Goal: Transaction & Acquisition: Subscribe to service/newsletter

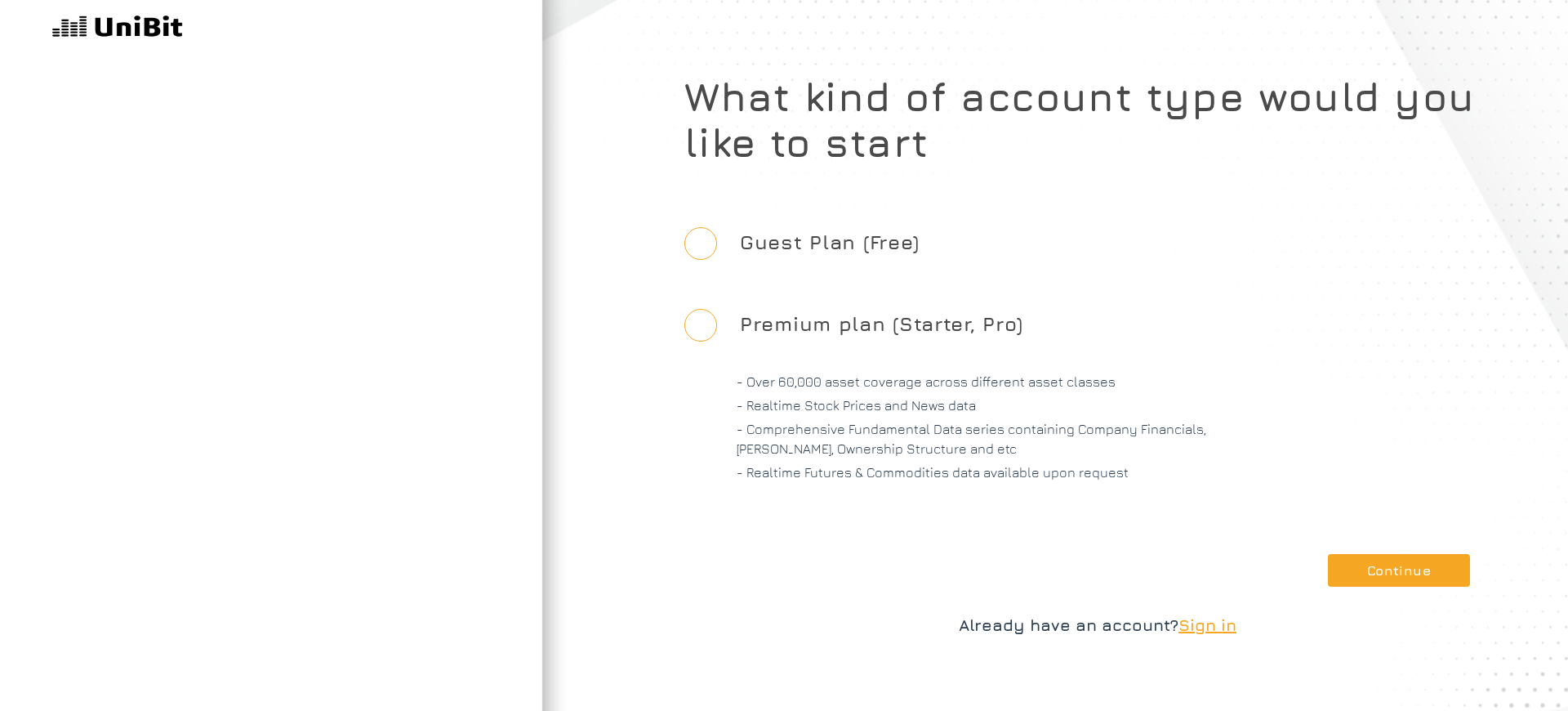
click at [1209, 625] on span "Sign in" at bounding box center [1208, 625] width 58 height 19
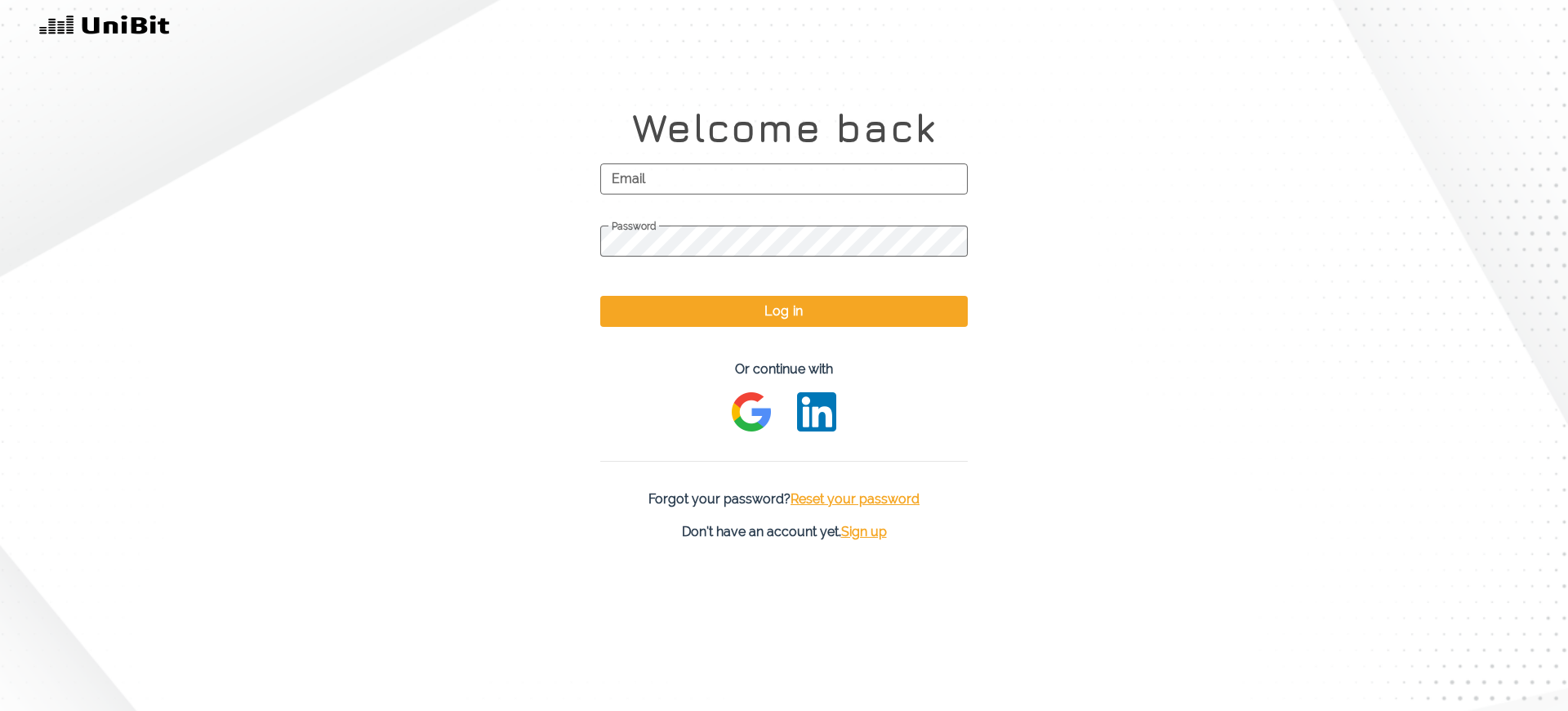
click at [864, 531] on span "Sign up" at bounding box center [864, 531] width 46 height 16
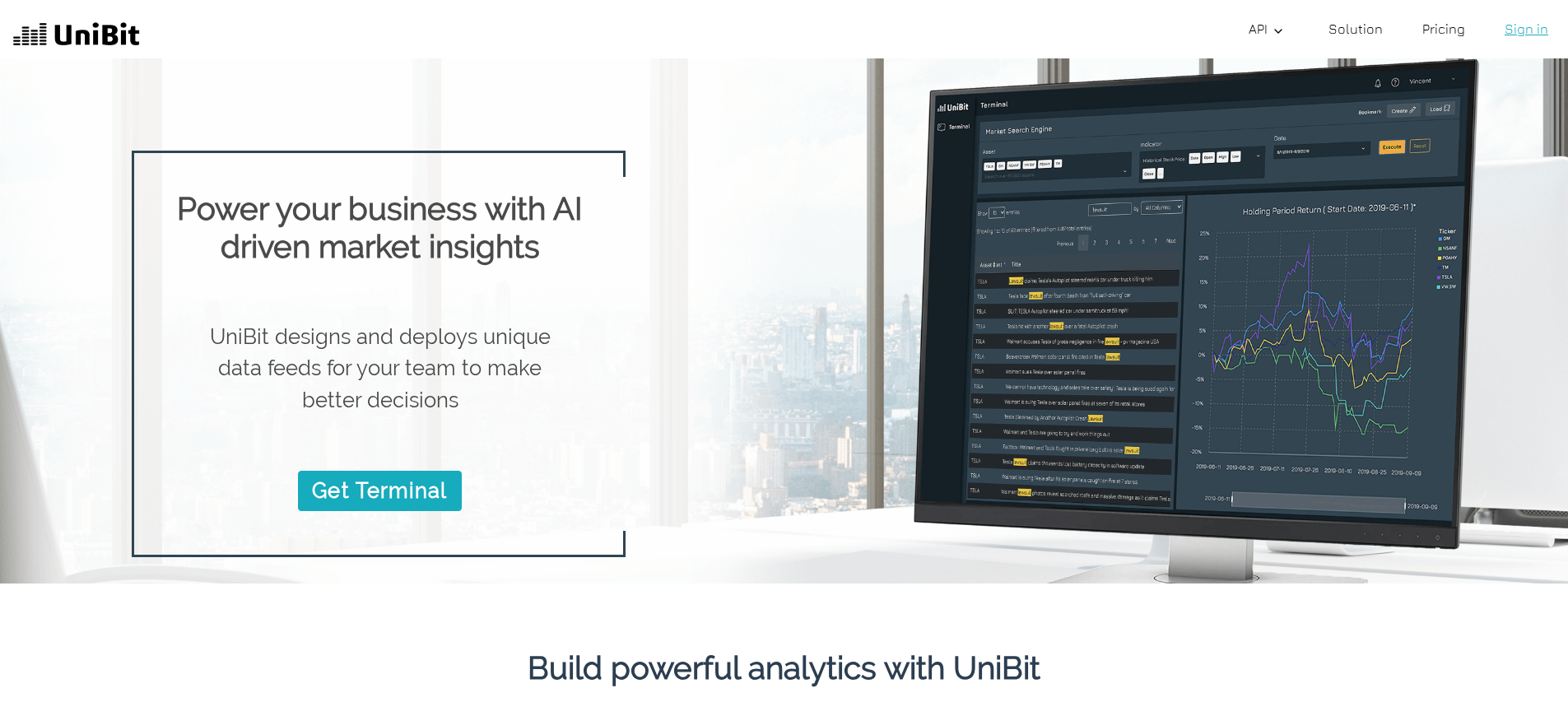
click at [1526, 29] on link "Sign in" at bounding box center [1526, 28] width 57 height 33
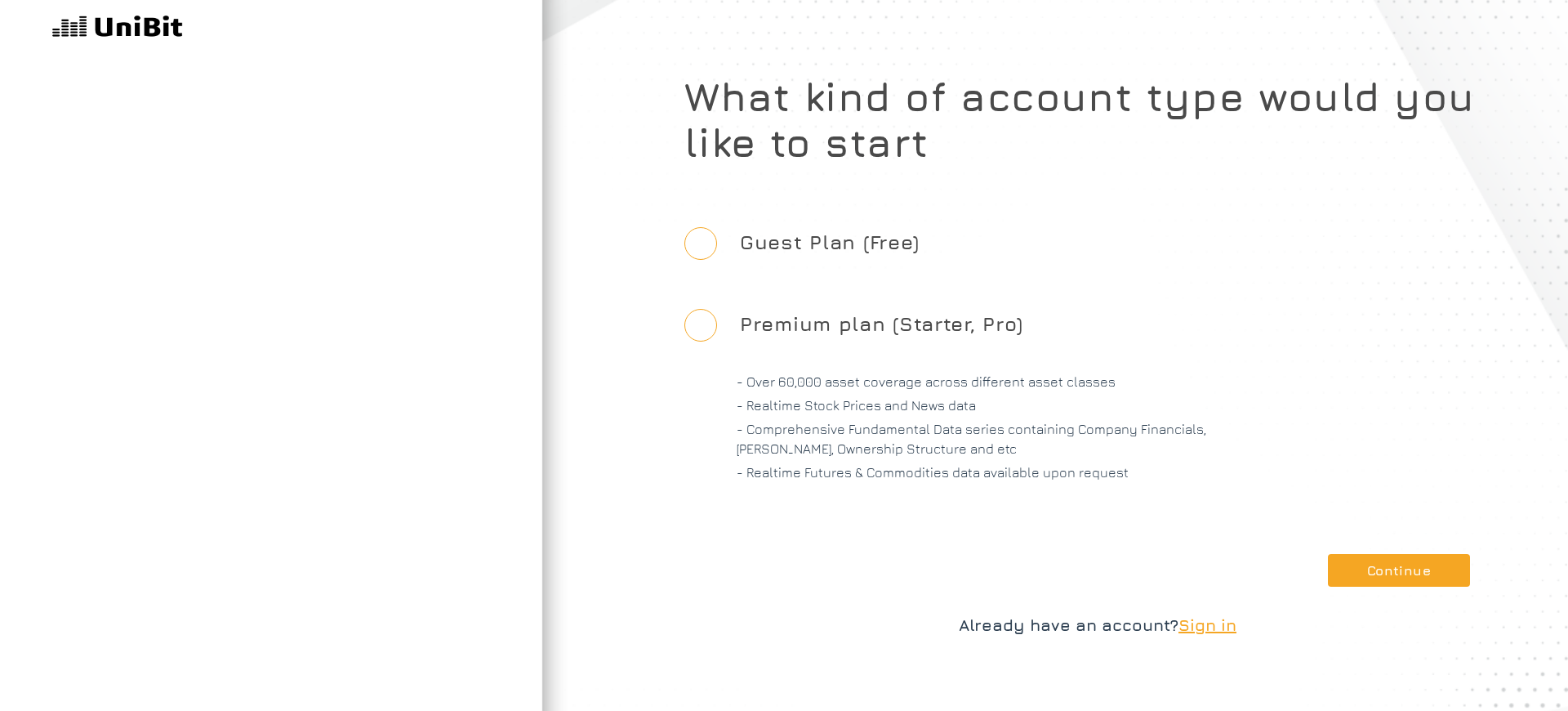
click at [1209, 625] on span "Sign in" at bounding box center [1208, 625] width 58 height 19
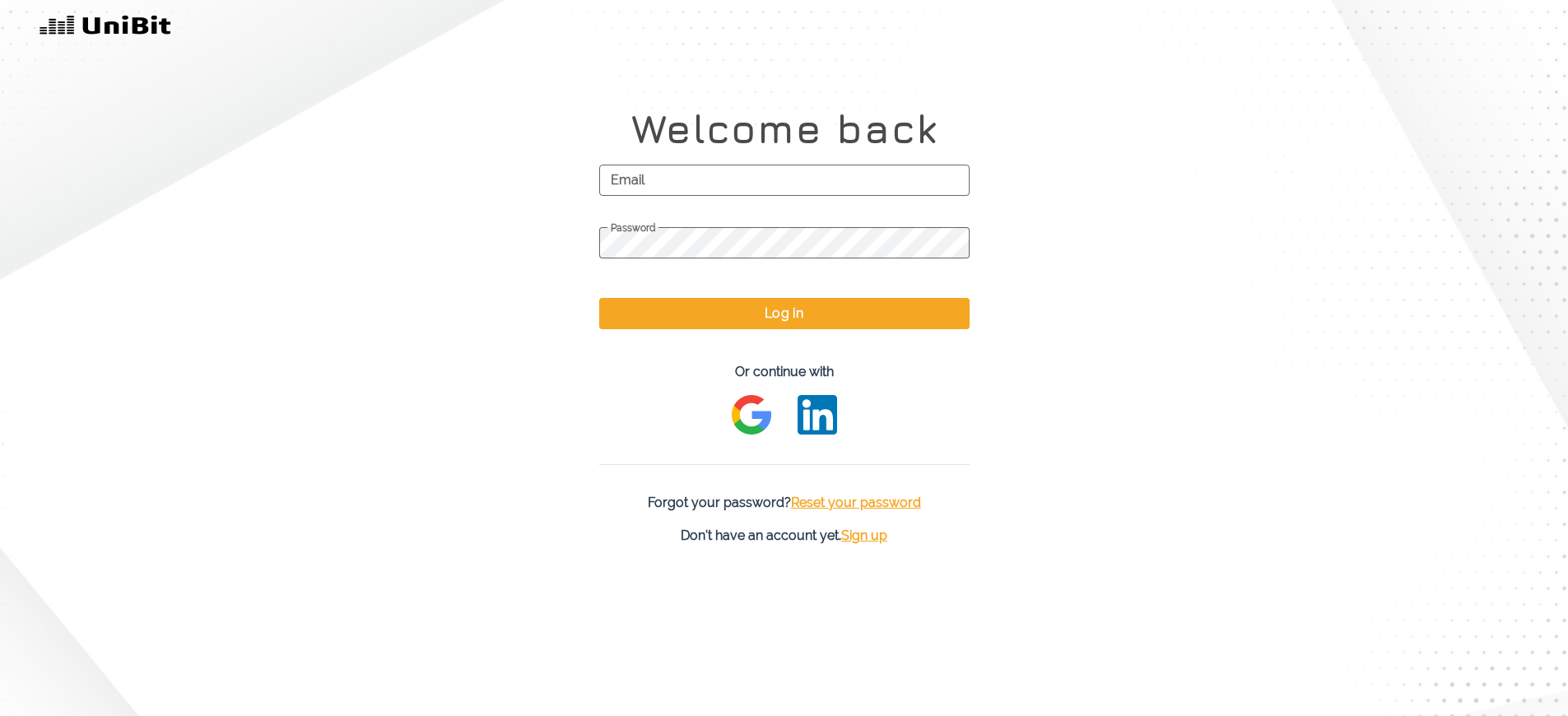
click at [871, 535] on span "Sign up" at bounding box center [864, 535] width 46 height 16
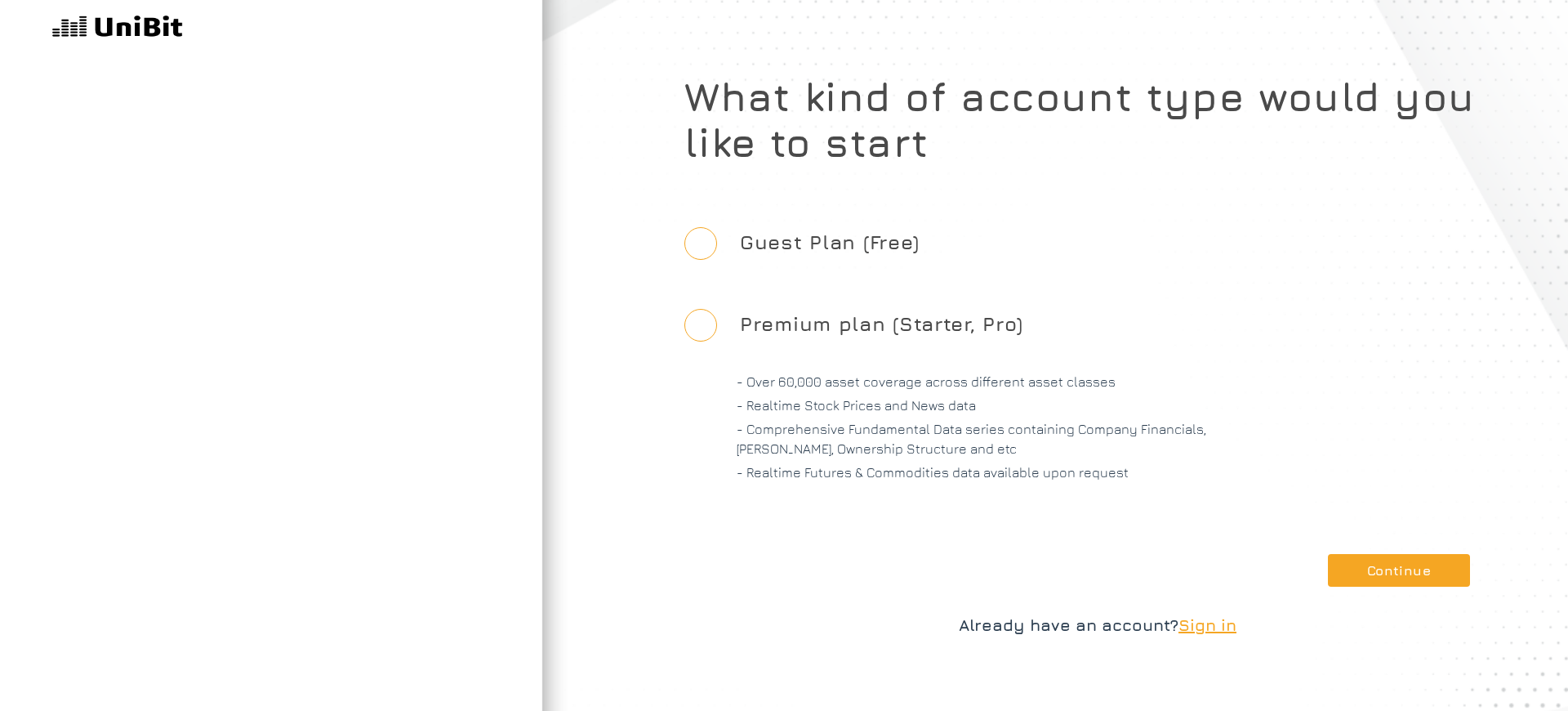
click at [1209, 625] on span "Sign in" at bounding box center [1208, 625] width 58 height 19
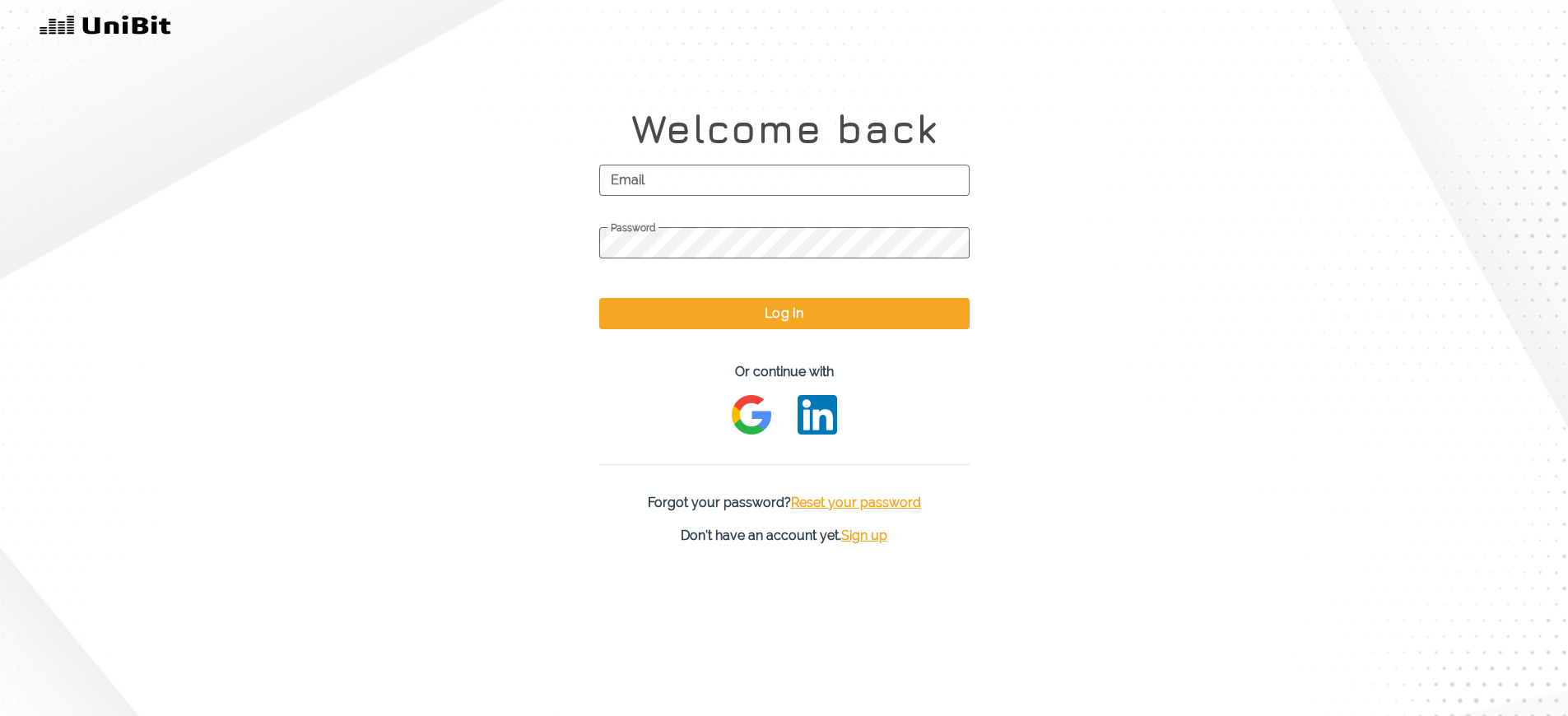
click at [871, 535] on span "Sign up" at bounding box center [864, 535] width 46 height 16
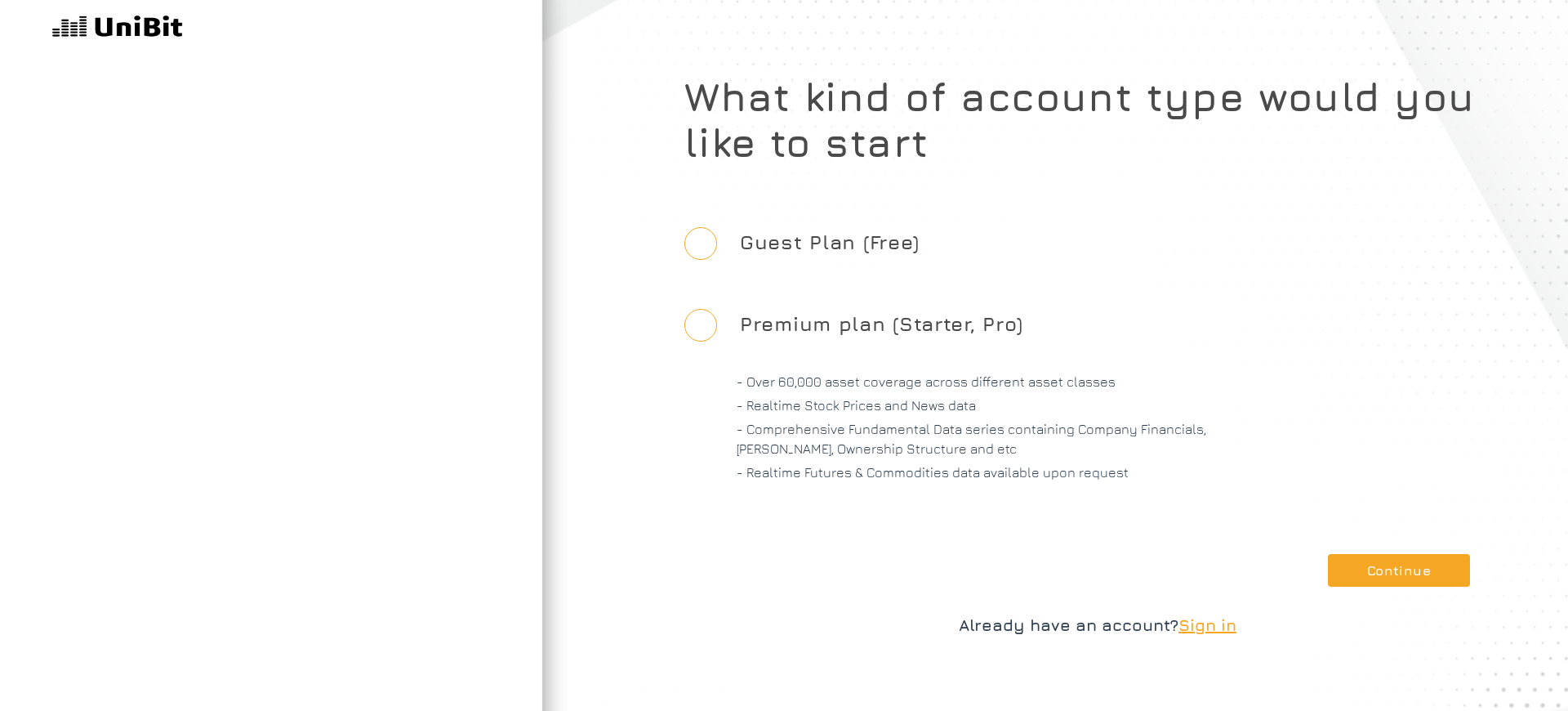
click at [1209, 625] on span "Sign in" at bounding box center [1208, 625] width 58 height 19
